Goal: Information Seeking & Learning: Compare options

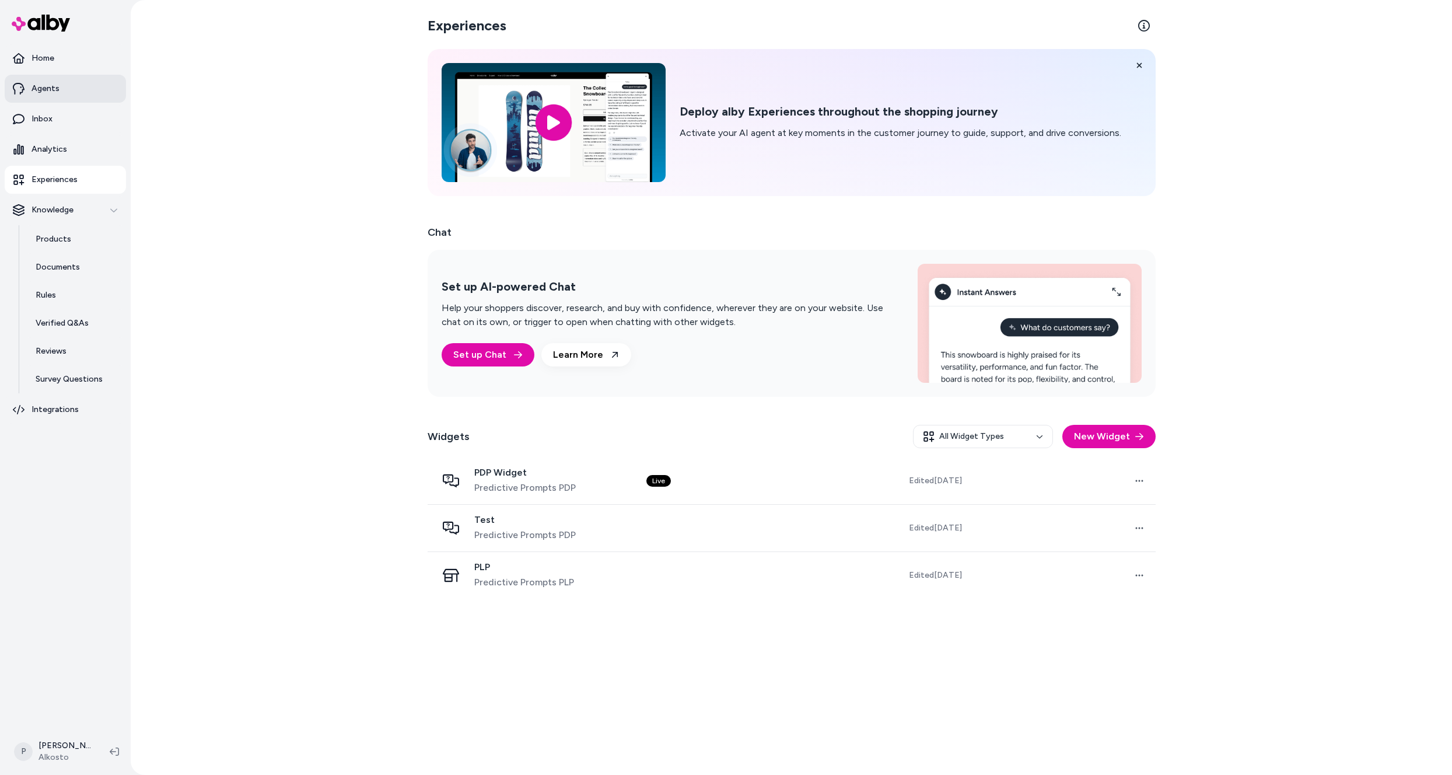
click at [44, 94] on p "Agents" at bounding box center [45, 89] width 28 height 12
click at [48, 90] on p "Agents" at bounding box center [45, 89] width 28 height 12
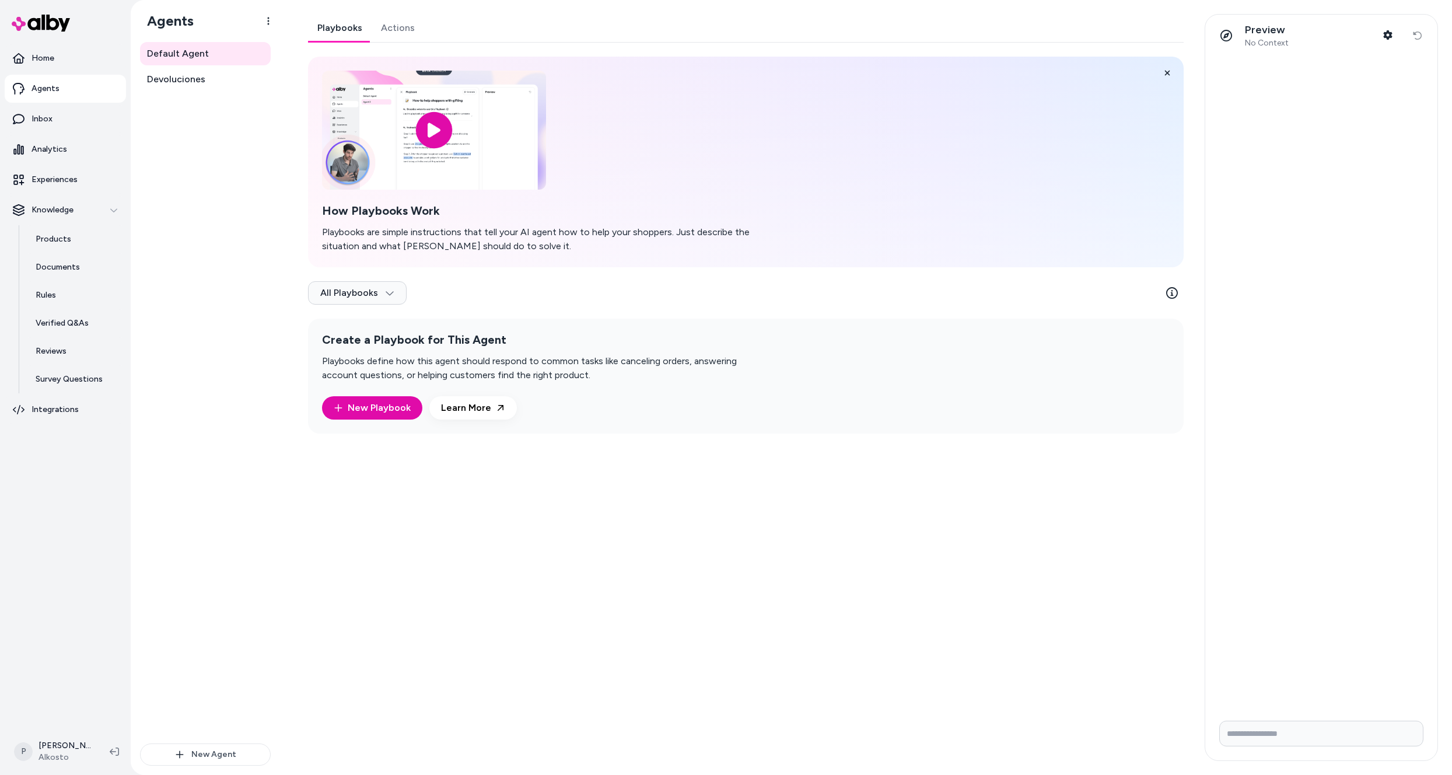
click at [394, 33] on link "Actions" at bounding box center [398, 28] width 52 height 28
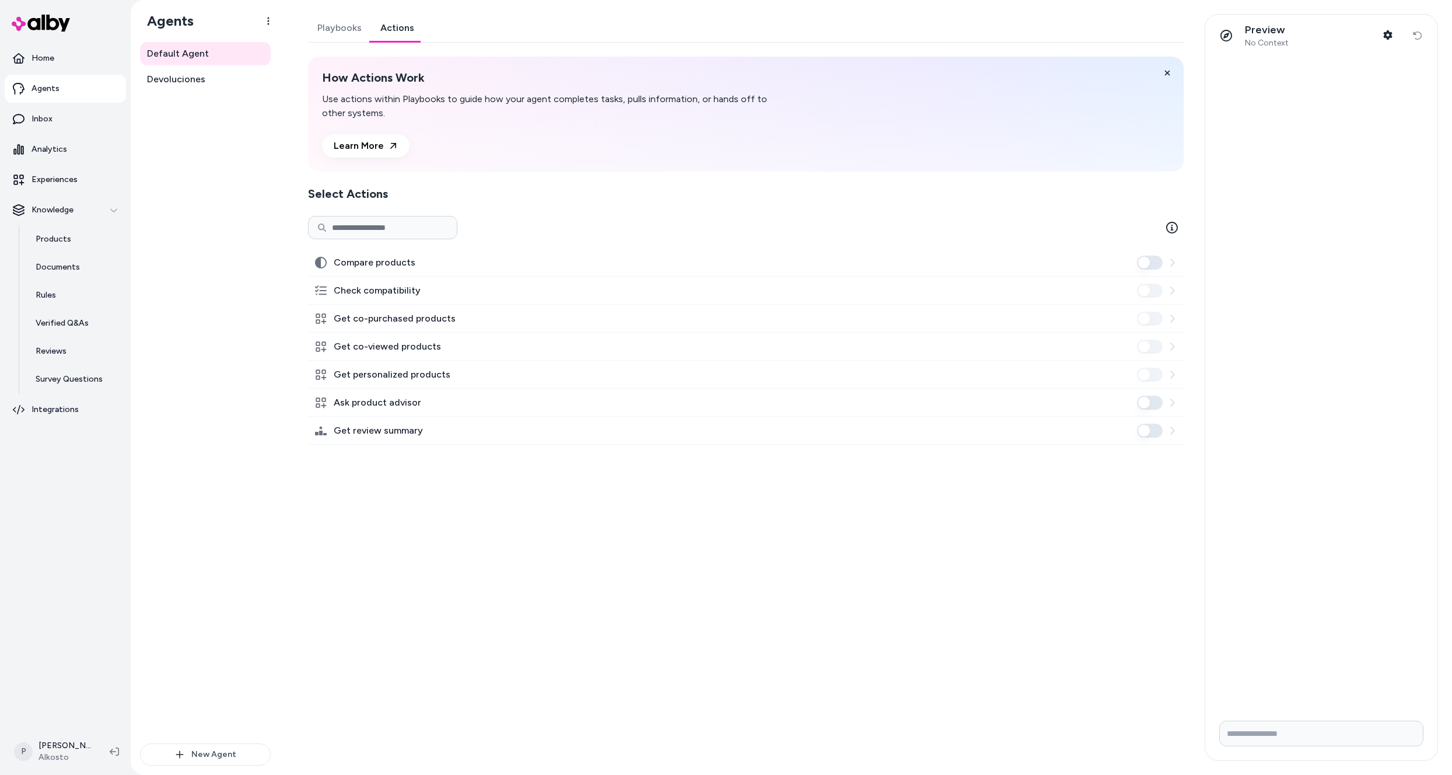
click at [1147, 265] on button "Compare products" at bounding box center [1150, 262] width 26 height 14
click at [57, 234] on p "Products" at bounding box center [54, 239] width 36 height 12
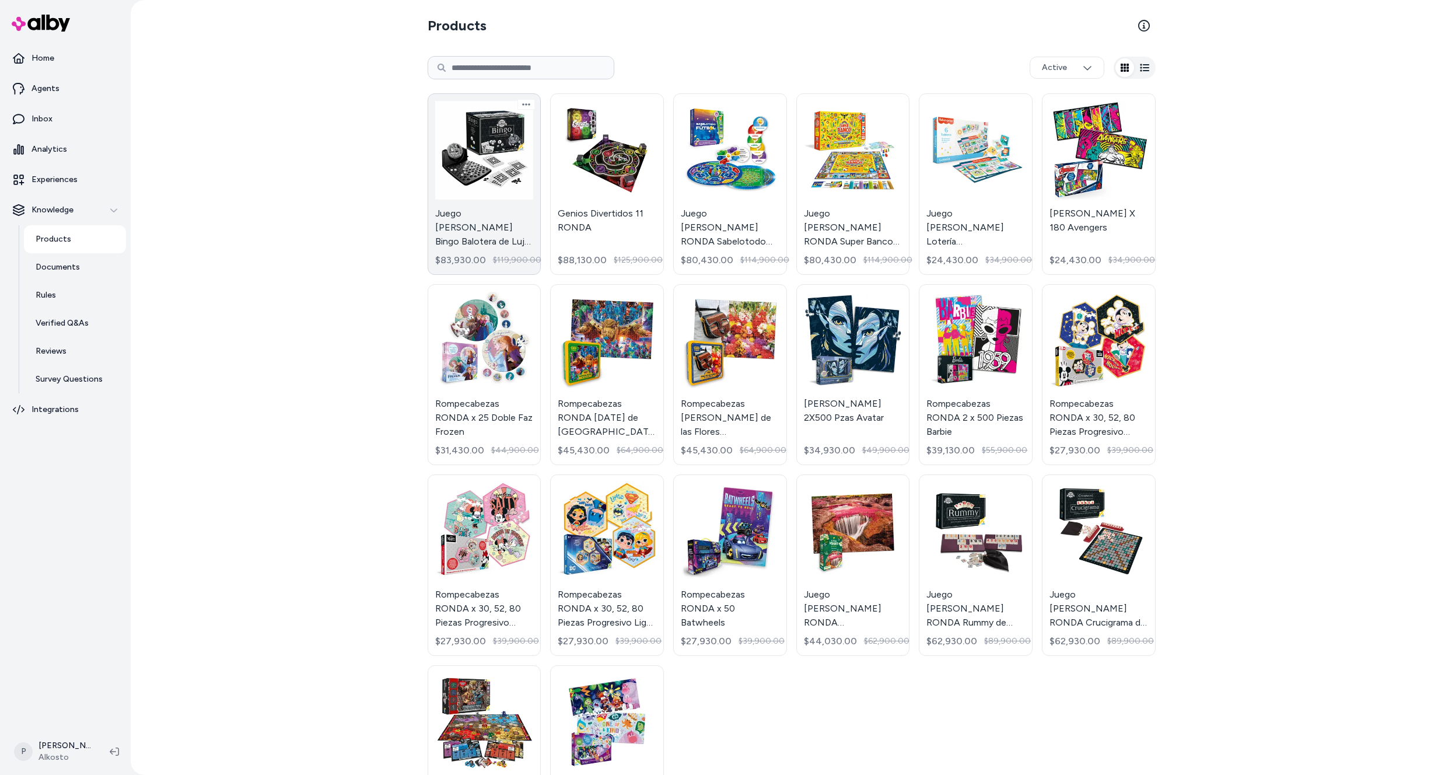
click at [469, 140] on link "Juego [PERSON_NAME] Bingo Balotera de Lujo RONDA $83,930.00 $119,900.00" at bounding box center [485, 183] width 114 height 181
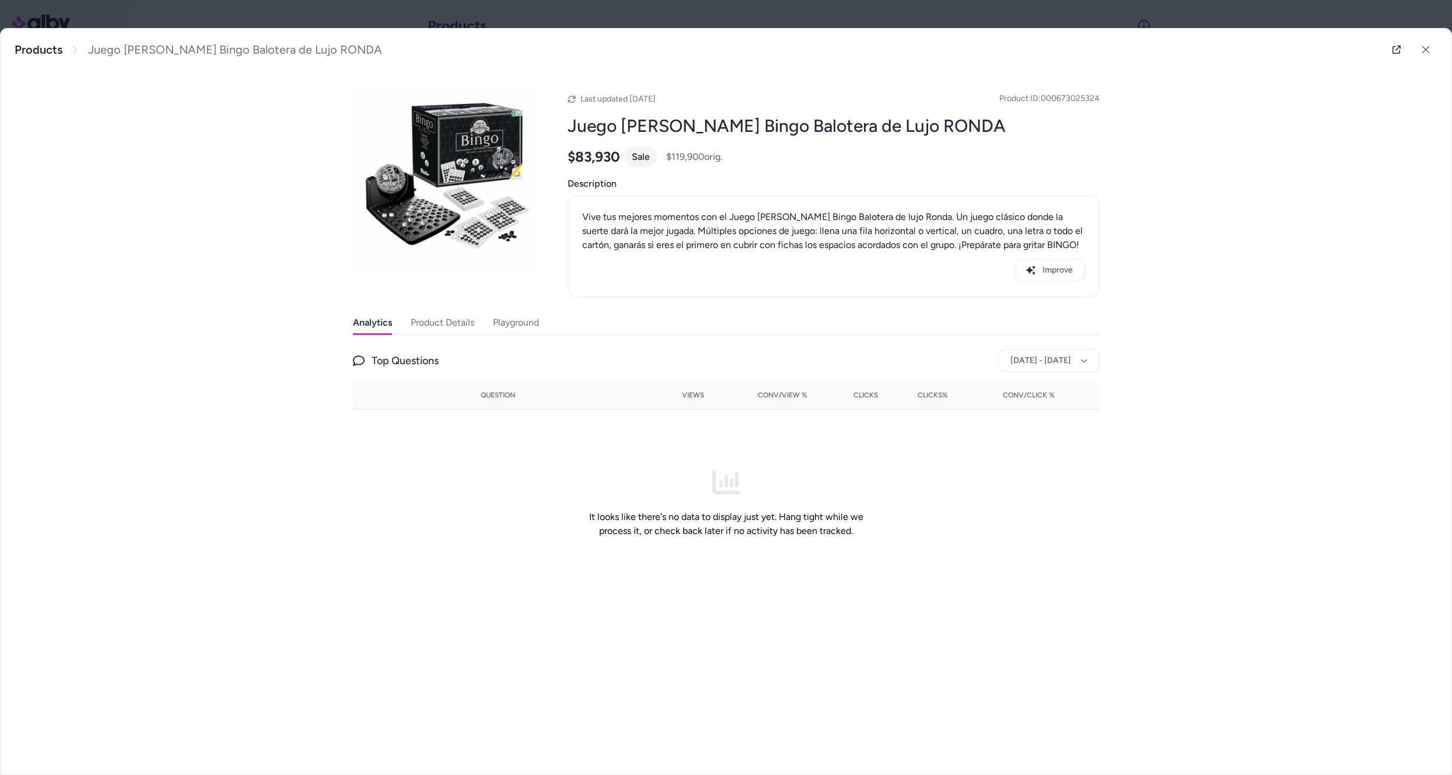
click at [569, 99] on icon at bounding box center [572, 99] width 8 height 8
click at [571, 99] on icon at bounding box center [572, 99] width 8 height 8
click at [1426, 52] on icon at bounding box center [1425, 49] width 8 height 8
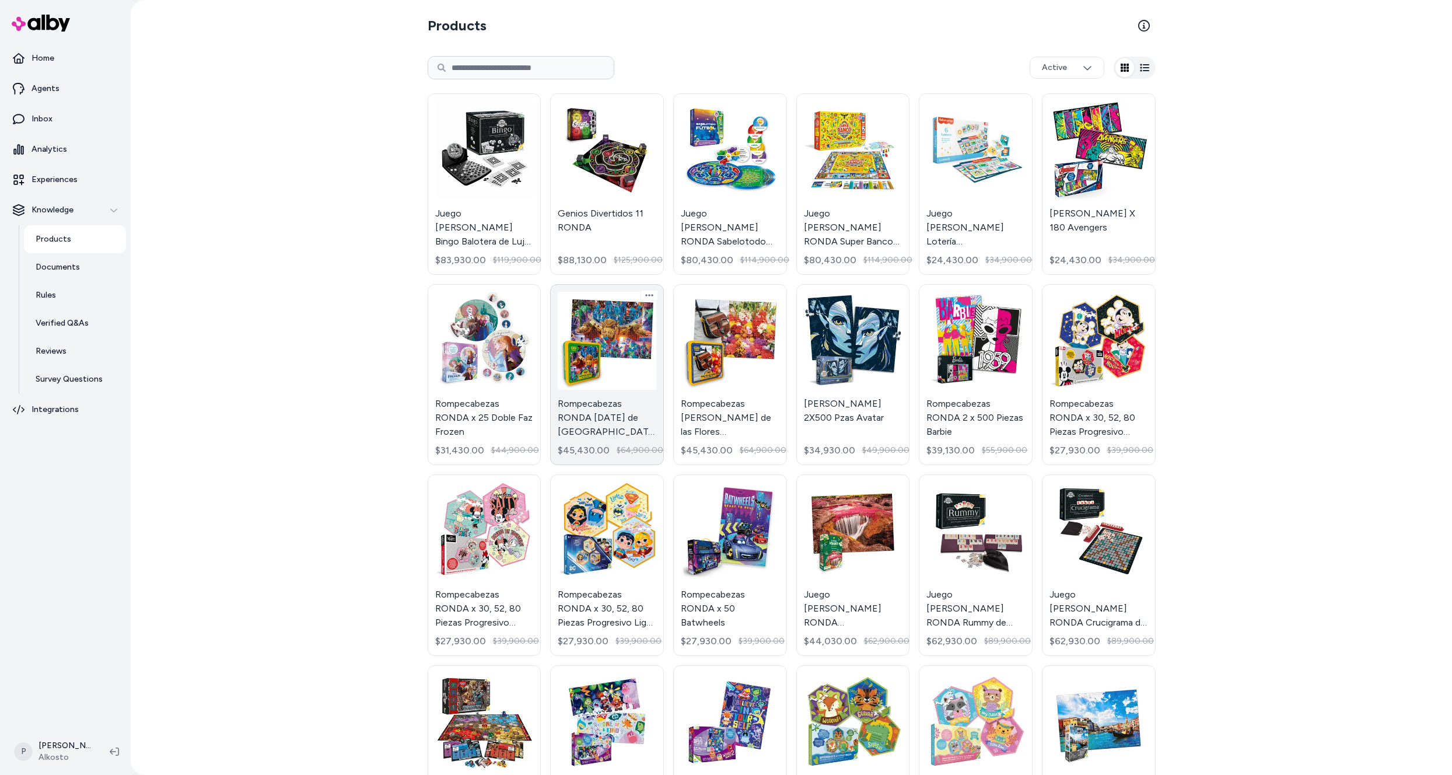
click at [603, 334] on link "Rompecabezas RONDA [DATE] de [GEOGRAPHIC_DATA] [GEOGRAPHIC_DATA] x 1000 Piezas …" at bounding box center [607, 374] width 114 height 181
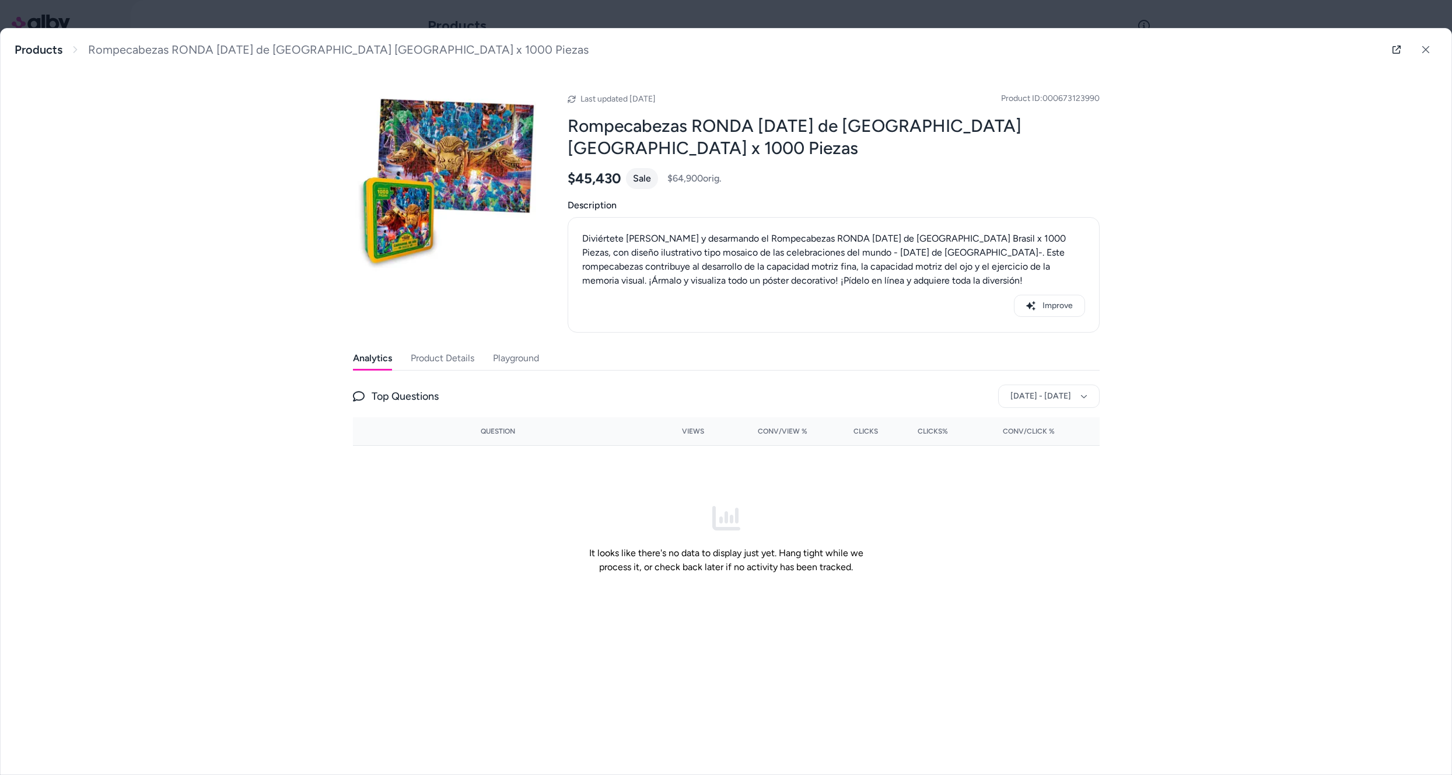
click at [572, 98] on icon at bounding box center [572, 99] width 8 height 8
click at [571, 99] on icon at bounding box center [572, 99] width 8 height 8
click at [1426, 51] on icon at bounding box center [1425, 49] width 8 height 8
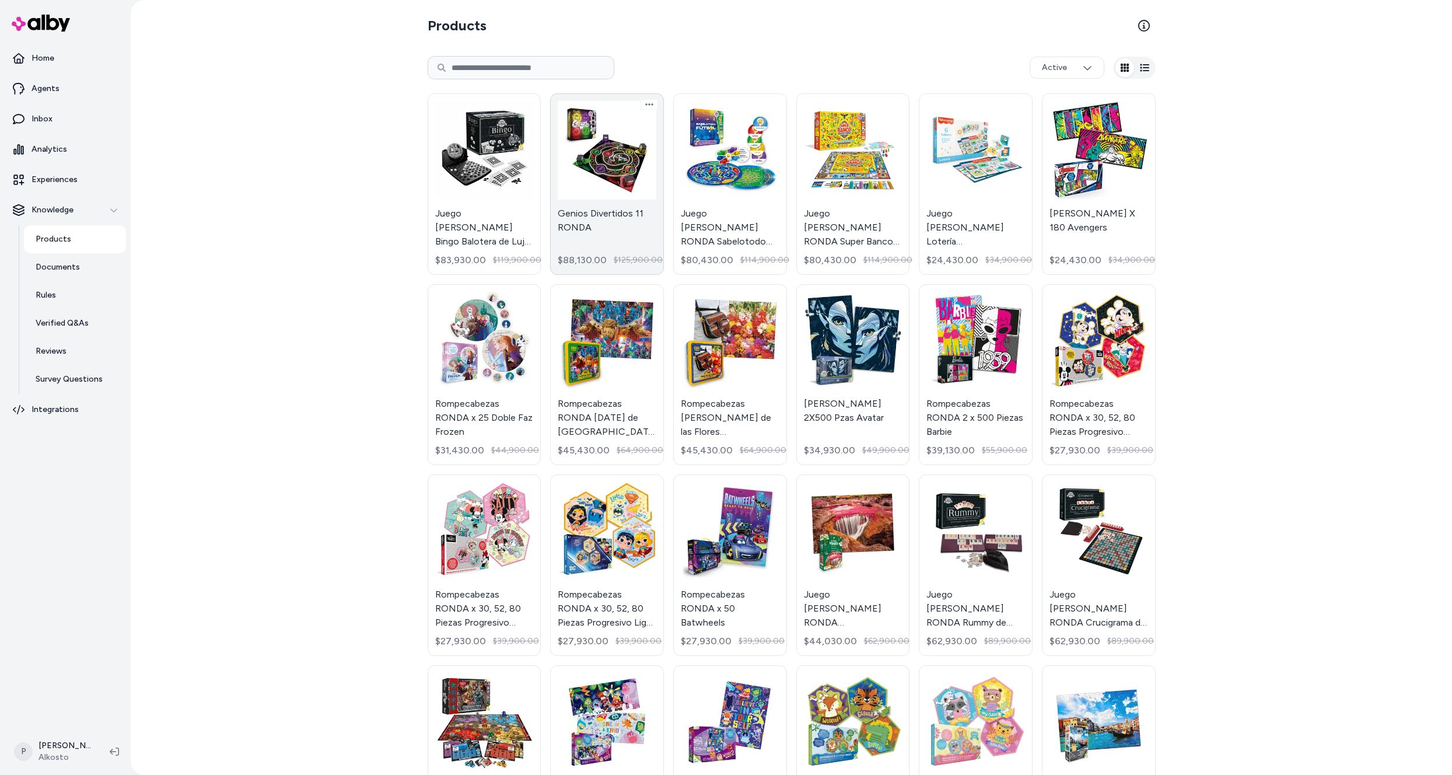
click at [600, 167] on link "Genios Divertidos 11 RONDA $88,130.00 $125,900.00" at bounding box center [607, 183] width 114 height 181
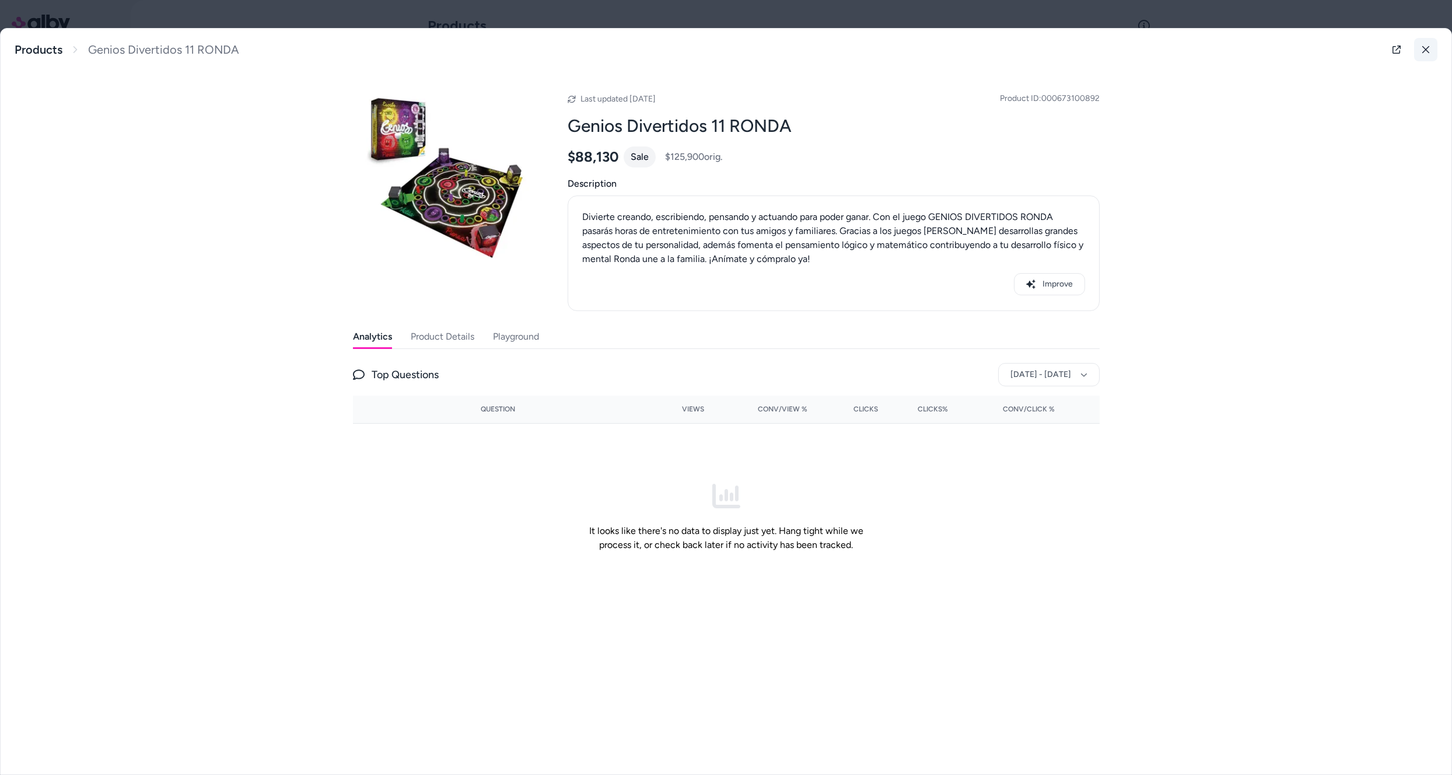
click at [1425, 51] on icon at bounding box center [1425, 49] width 8 height 8
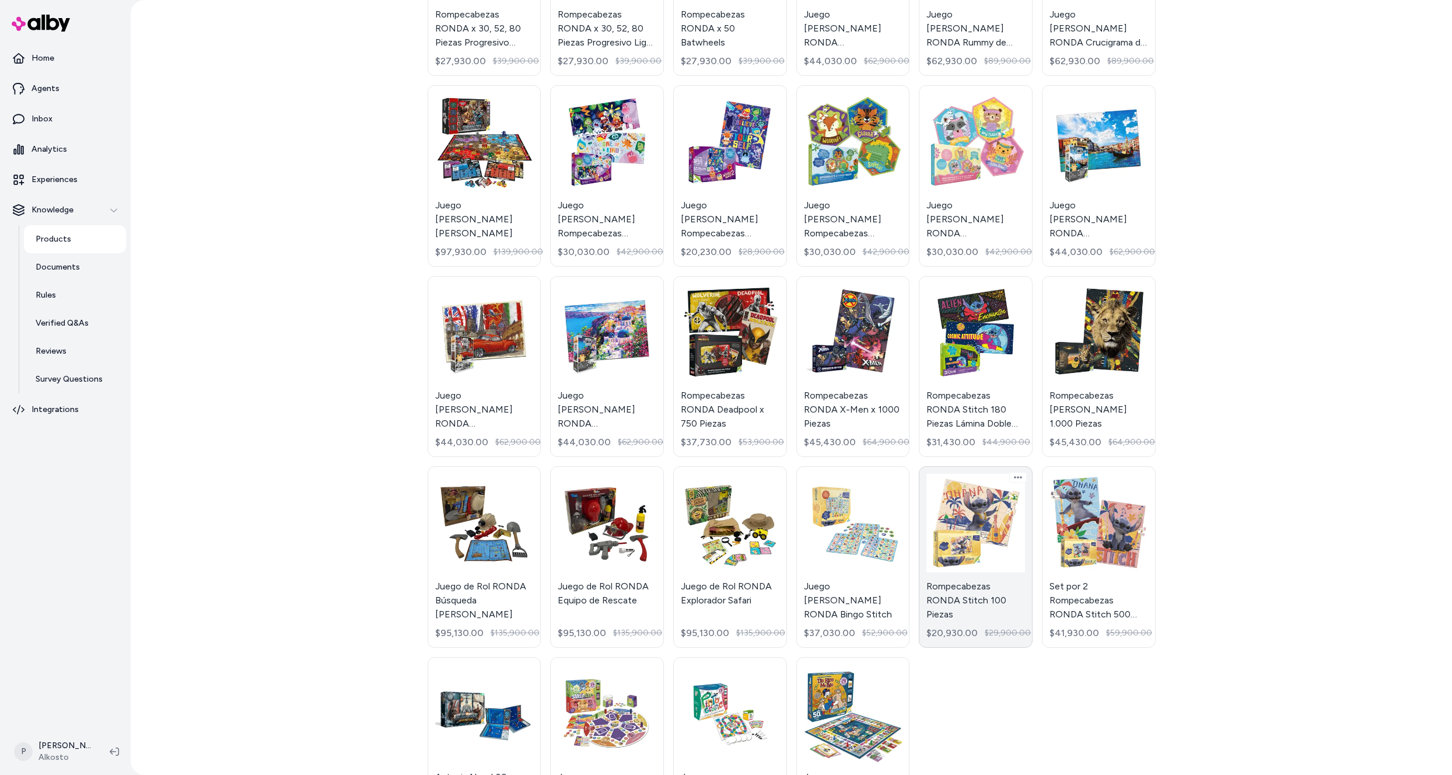
scroll to position [645, 0]
